Goal: Task Accomplishment & Management: Manage account settings

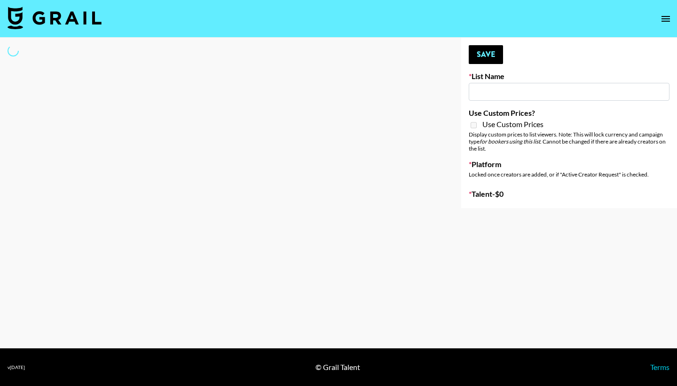
click at [507, 94] on input at bounding box center [569, 92] width 201 height 18
type input "CHA"
select select "Song"
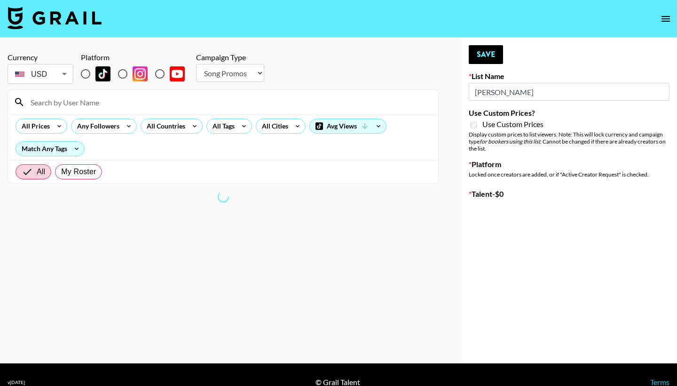
type input "[PERSON_NAME]"
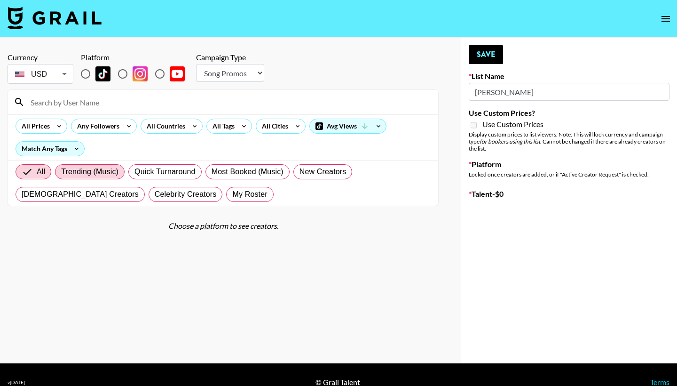
click at [90, 174] on span "Trending (Music)" at bounding box center [89, 171] width 57 height 11
click at [61, 172] on input "Trending (Music)" at bounding box center [61, 172] width 0 height 0
radio input "true"
type input "Deebaby Song Promo"
radio input "true"
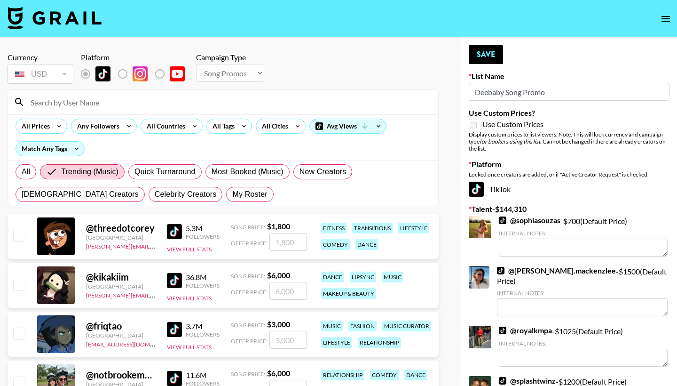
click at [40, 171] on div "All Trending (Music) Quick Turnaround Most Booked (Music) New Creators [DEMOGRA…" at bounding box center [223, 182] width 419 height 45
click at [24, 169] on span "All" at bounding box center [26, 171] width 8 height 11
click at [22, 172] on input "All" at bounding box center [22, 172] width 0 height 0
radio input "true"
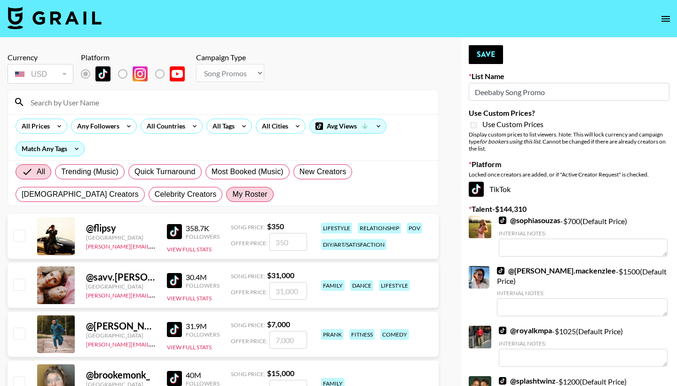
click at [232, 198] on span "My Roster" at bounding box center [249, 194] width 35 height 11
click at [232, 194] on input "My Roster" at bounding box center [232, 194] width 0 height 0
radio input "true"
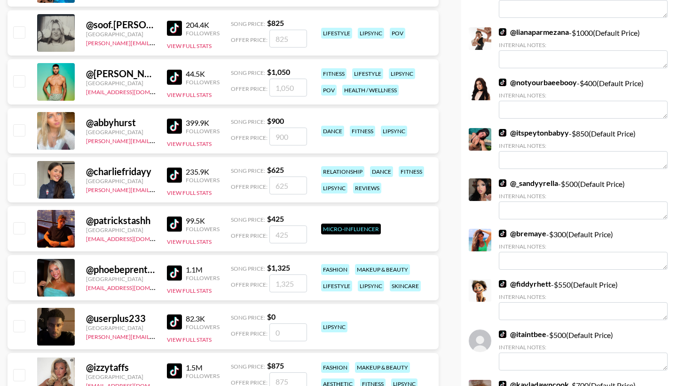
scroll to position [401, 0]
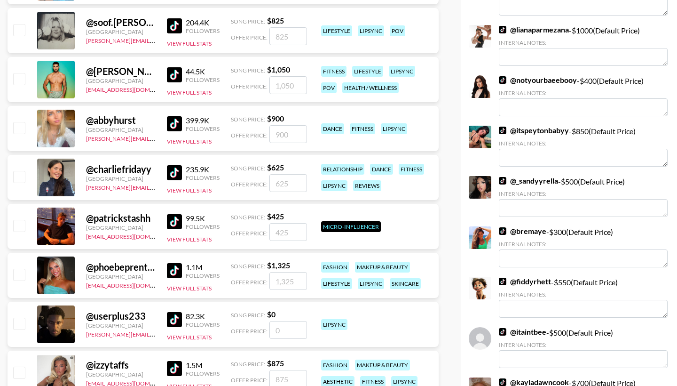
click at [284, 184] on input "number" at bounding box center [288, 183] width 38 height 18
checkbox input "true"
type input "5"
checkbox input "false"
checkbox input "true"
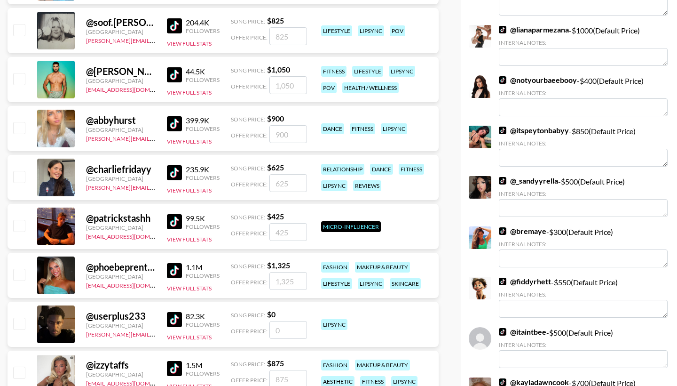
type input "6"
checkbox input "false"
checkbox input "true"
type input "600"
click at [378, 187] on div "reviews" at bounding box center [367, 185] width 28 height 11
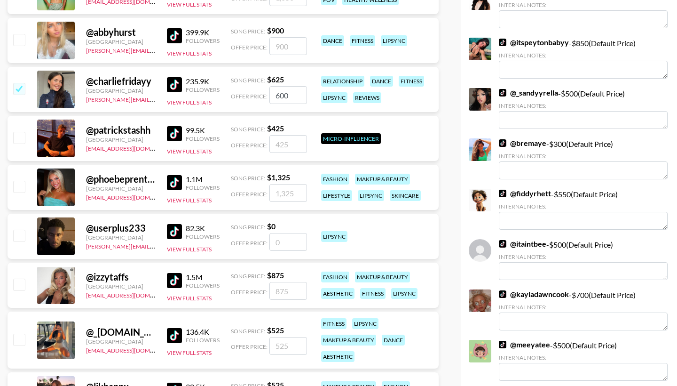
scroll to position [501, 0]
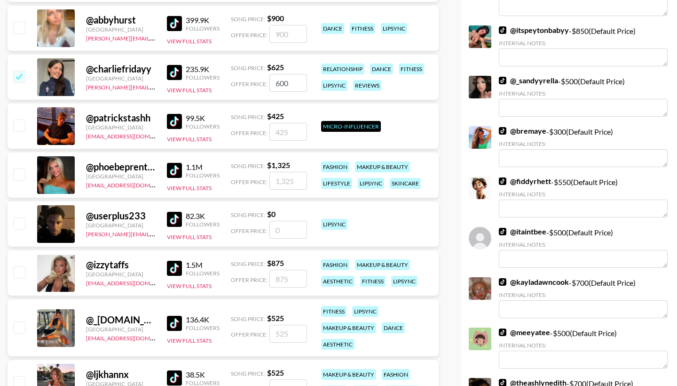
click at [291, 181] on input "number" at bounding box center [288, 181] width 38 height 18
checkbox input "true"
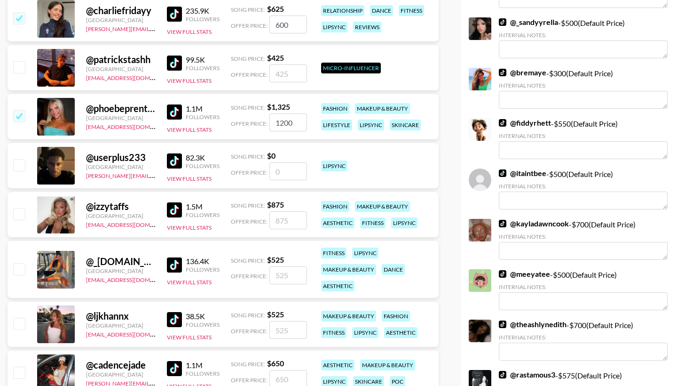
scroll to position [564, 0]
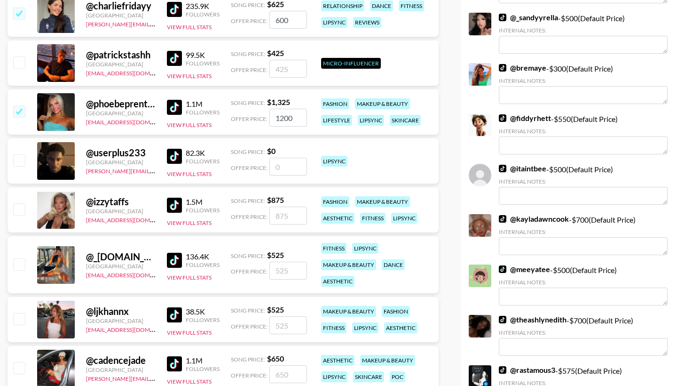
type input "1200"
click at [281, 210] on input "number" at bounding box center [288, 215] width 38 height 18
checkbox input "true"
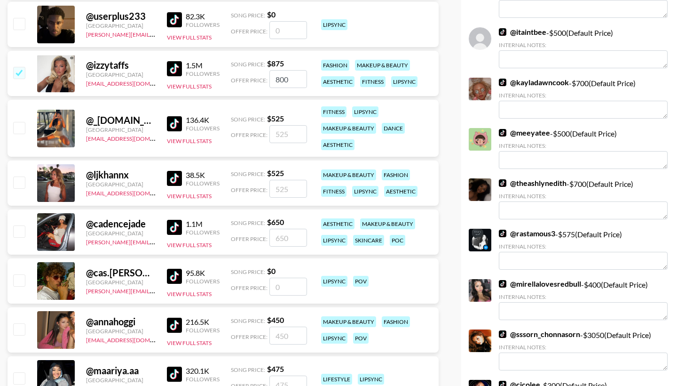
scroll to position [722, 0]
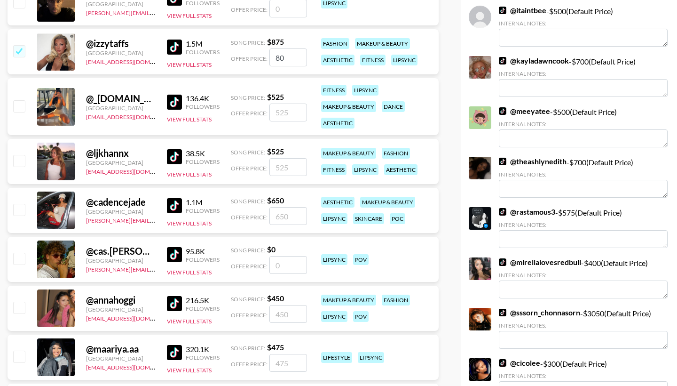
type input "8"
checkbox input "false"
checkbox input "true"
type input "700"
click at [285, 162] on input "number" at bounding box center [288, 167] width 38 height 18
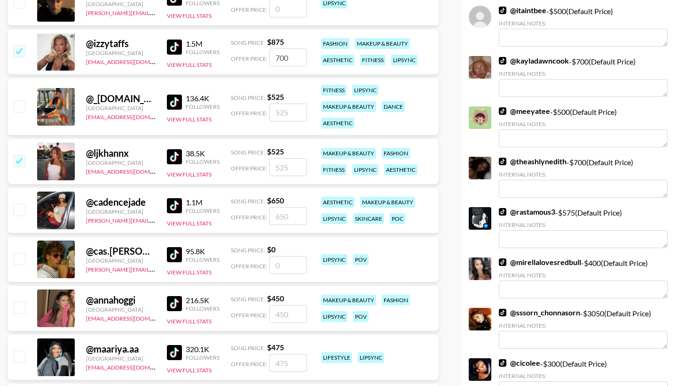
checkbox input "true"
type input "500"
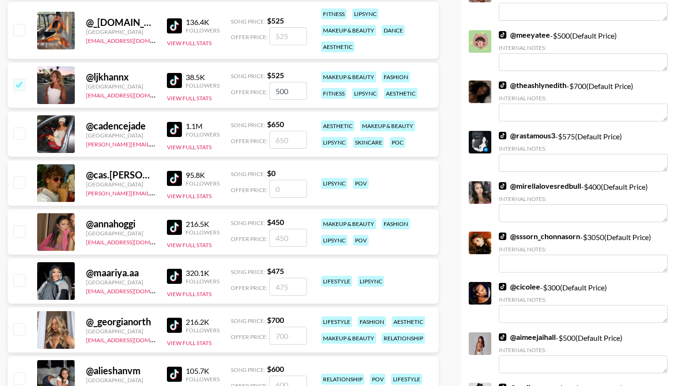
scroll to position [804, 0]
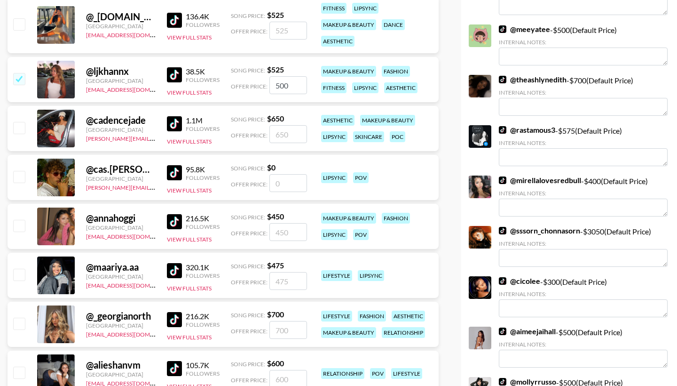
click at [285, 131] on input "number" at bounding box center [288, 134] width 38 height 18
checkbox input "true"
type input "600"
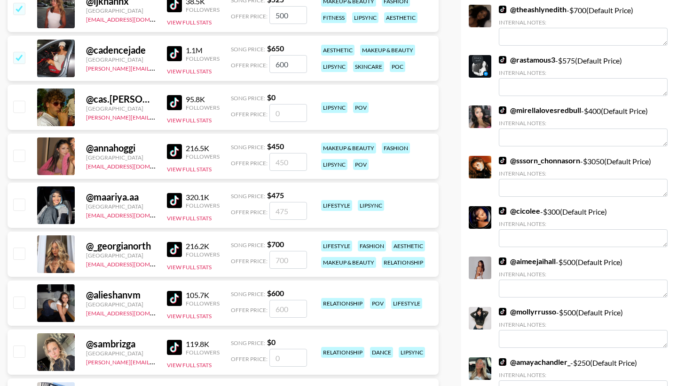
scroll to position [878, 0]
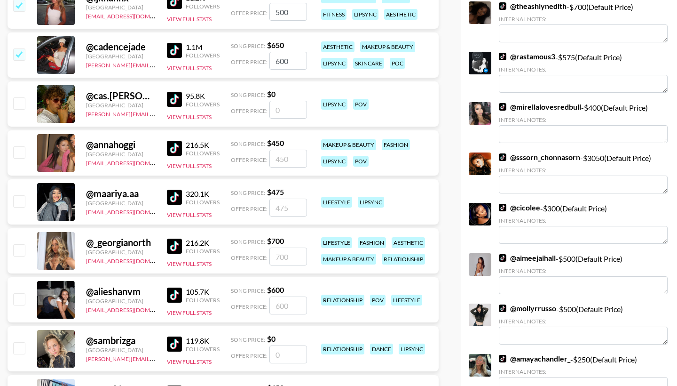
click at [282, 165] on input "number" at bounding box center [288, 159] width 38 height 18
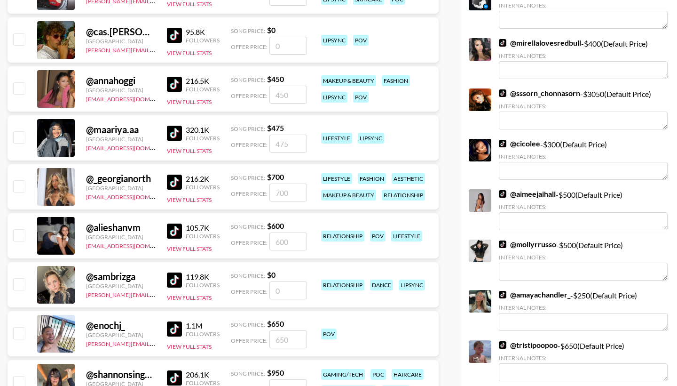
scroll to position [943, 0]
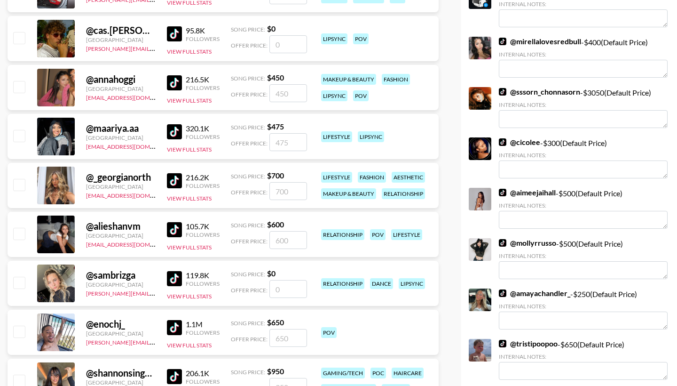
click at [291, 187] on input "number" at bounding box center [288, 191] width 38 height 18
checkbox input "true"
type input "7"
checkbox input "false"
checkbox input "true"
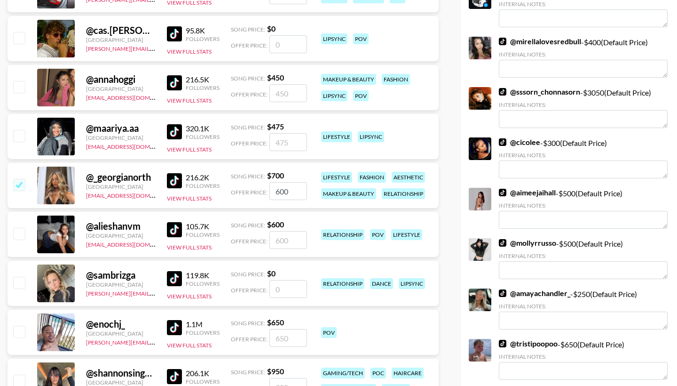
type input "600"
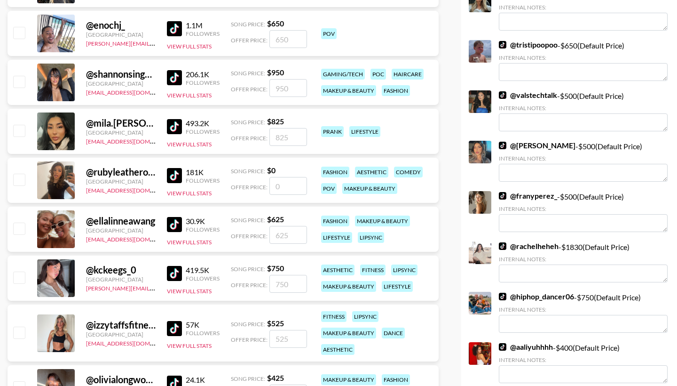
scroll to position [1249, 0]
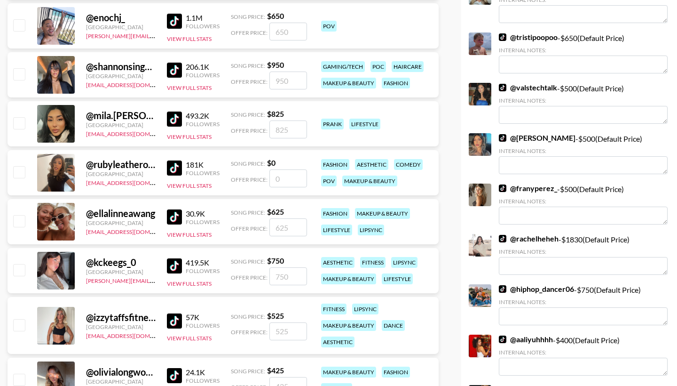
click at [305, 177] on div "@ rubyleatherofficial [GEOGRAPHIC_DATA] [EMAIL_ADDRESS][DOMAIN_NAME] 181K Follo…" at bounding box center [223, 172] width 431 height 45
click at [288, 177] on input "number" at bounding box center [288, 178] width 38 height 18
checkbox input "true"
type input "300"
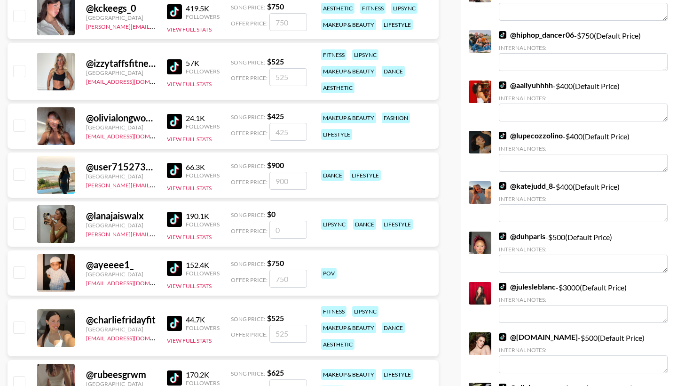
scroll to position [1506, 0]
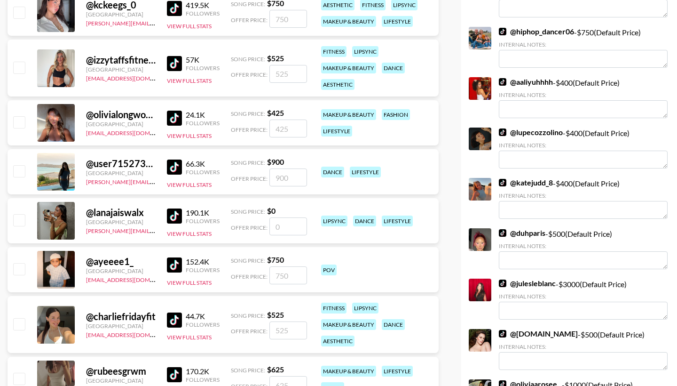
click at [282, 125] on input "number" at bounding box center [288, 128] width 38 height 18
checkbox input "true"
type input "400"
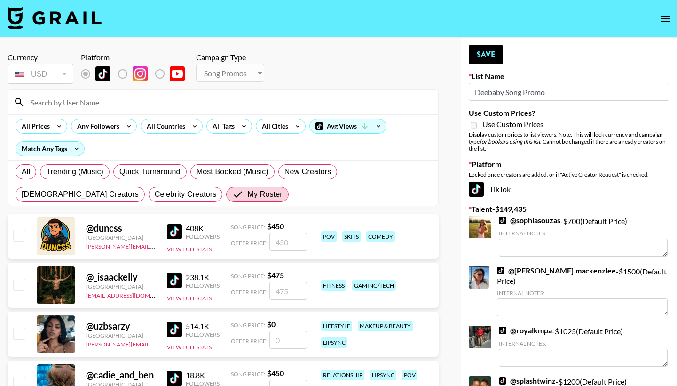
scroll to position [0, 0]
click at [487, 63] on button "Save" at bounding box center [486, 54] width 34 height 19
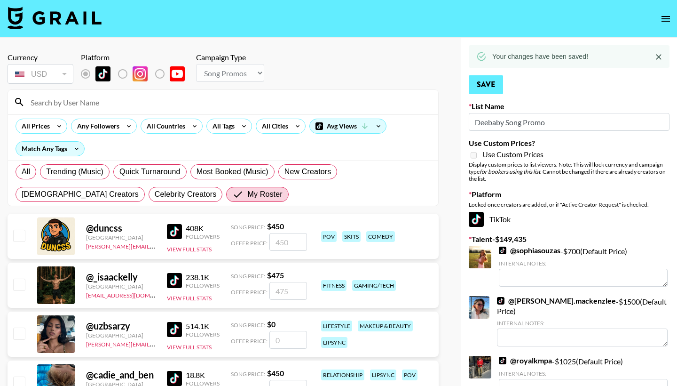
click at [483, 56] on icon at bounding box center [481, 56] width 8 height 8
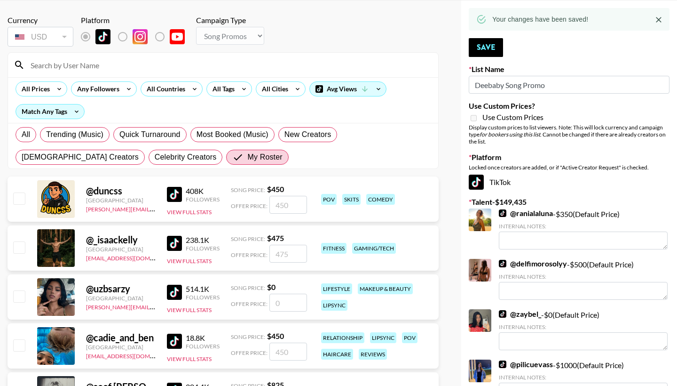
scroll to position [38, 0]
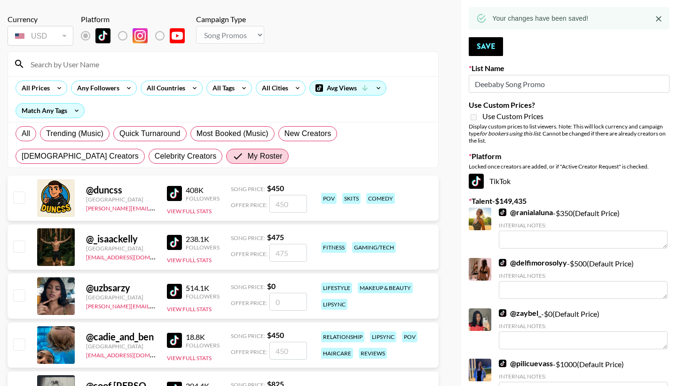
click at [519, 90] on input "Deebaby Song Promo" at bounding box center [569, 84] width 201 height 18
click at [479, 84] on input "Deebaby Song Promo" at bounding box center [569, 84] width 201 height 18
click at [490, 84] on input "Deebaby Song Promo" at bounding box center [569, 84] width 201 height 18
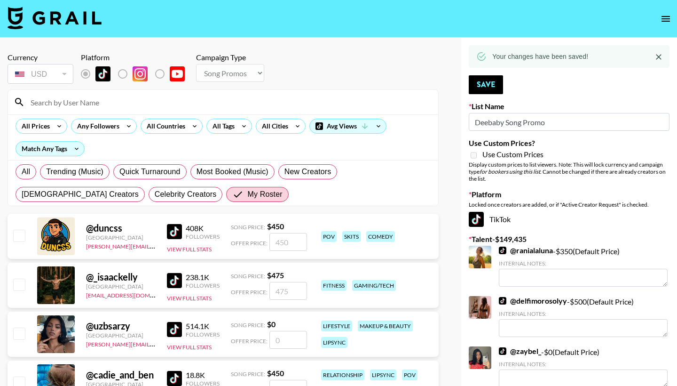
scroll to position [0, 0]
